Goal: Information Seeking & Learning: Learn about a topic

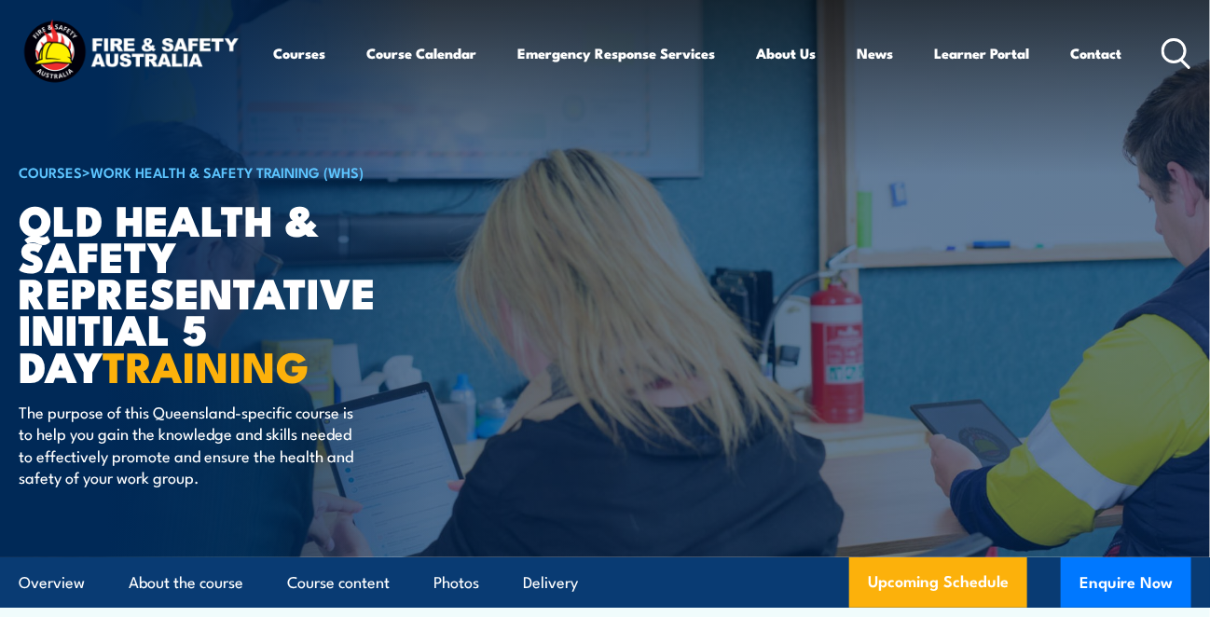
click at [1172, 43] on icon at bounding box center [1176, 53] width 30 height 31
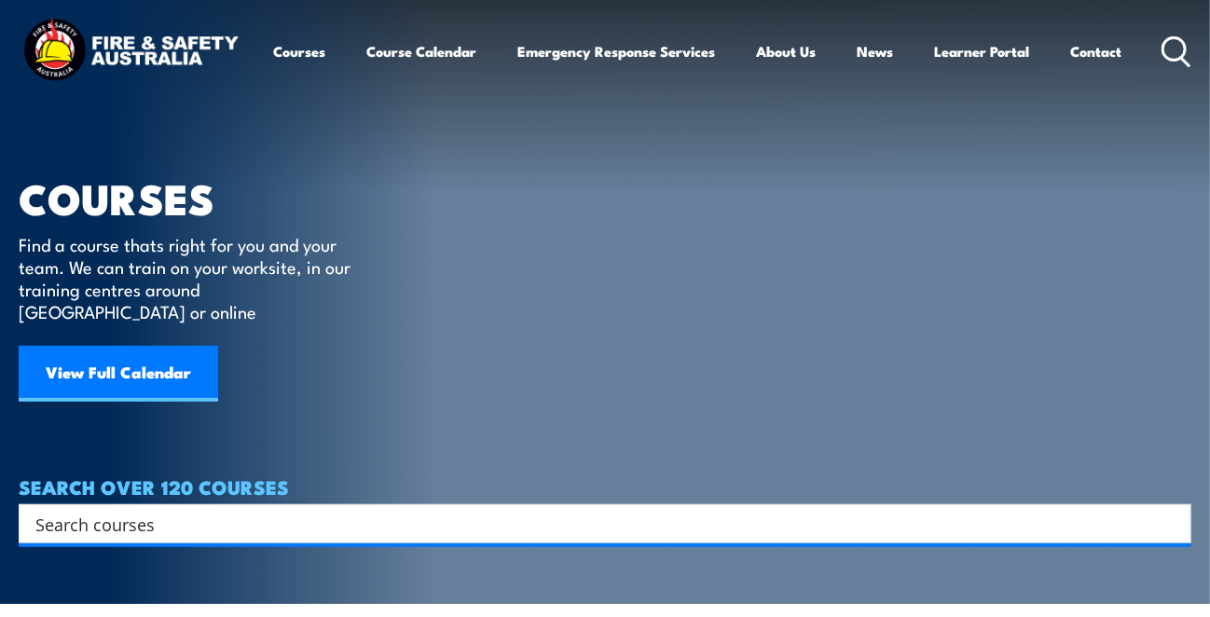
click at [585, 510] on input "Search input" at bounding box center [592, 524] width 1115 height 28
drag, startPoint x: 202, startPoint y: 492, endPoint x: 220, endPoint y: 509, distance: 24.4
click at [213, 511] on input "Search input" at bounding box center [592, 524] width 1115 height 28
paste input "Queensland Water - Hazardous Area's Awareness"
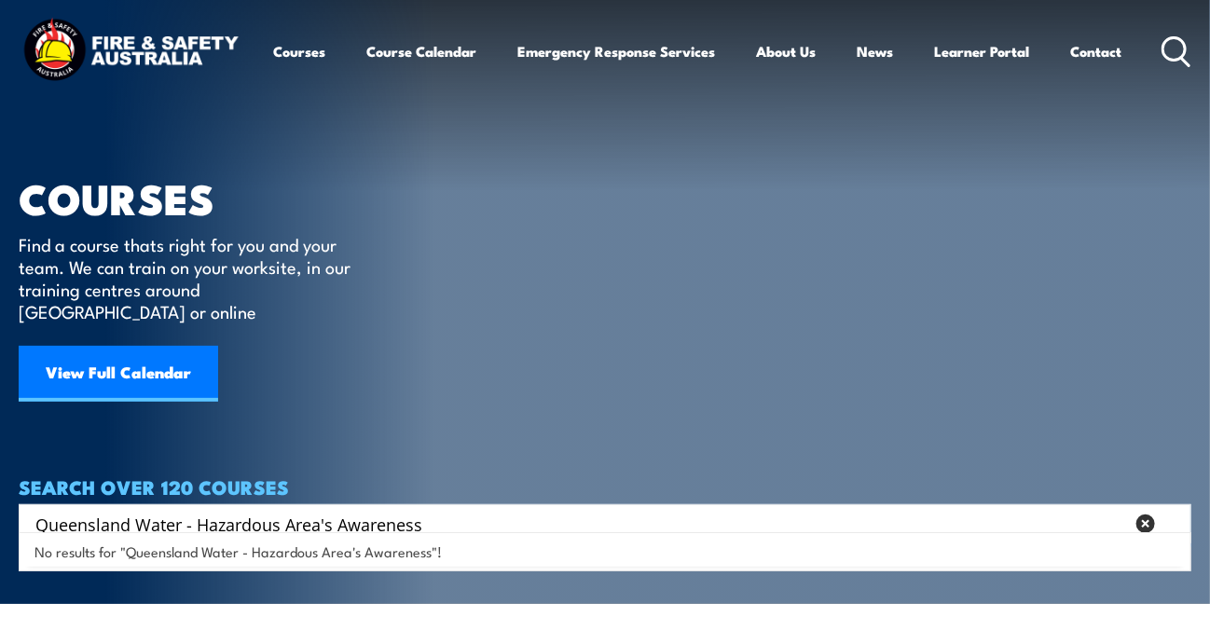
drag, startPoint x: 189, startPoint y: 504, endPoint x: 300, endPoint y: 532, distance: 114.4
click at [189, 510] on input "Queensland Water - Hazardous Area's Awareness" at bounding box center [579, 524] width 1089 height 28
click at [499, 510] on input "Queensland Water Hazardous Area's Awareness" at bounding box center [579, 524] width 1089 height 28
type input "Queensland Water Hazardous Area's Awareness"
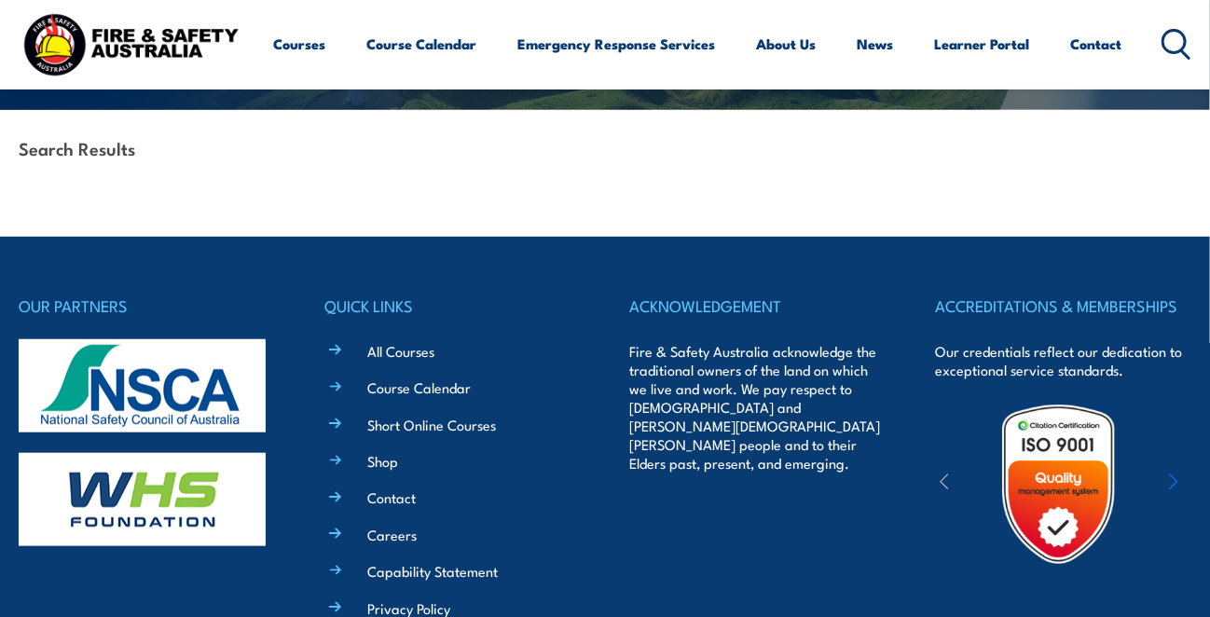
scroll to position [373, 0]
